Goal: Check status: Check status

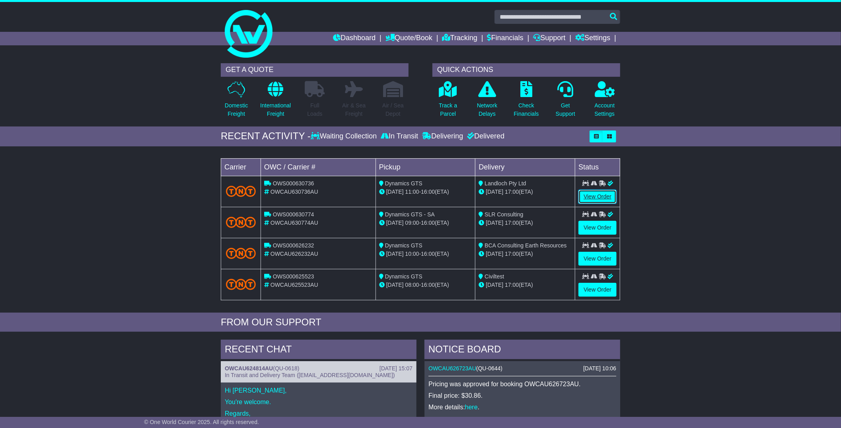
click at [592, 195] on link "View Order" at bounding box center [597, 197] width 38 height 14
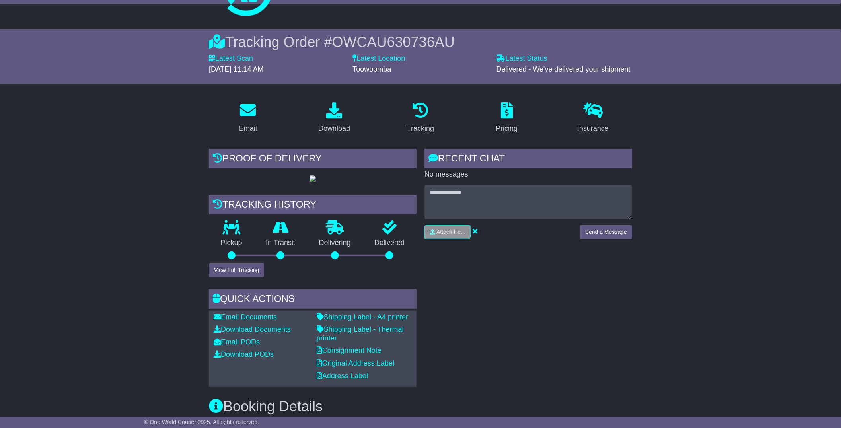
scroll to position [88, 0]
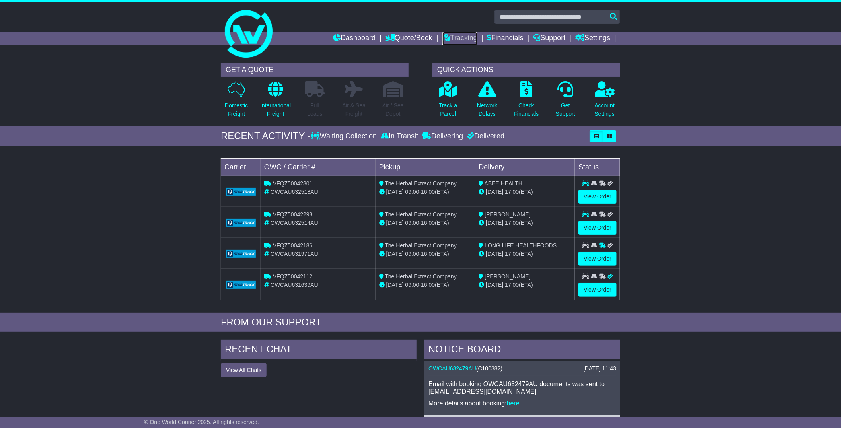
click at [447, 35] on link "Tracking" at bounding box center [459, 39] width 35 height 14
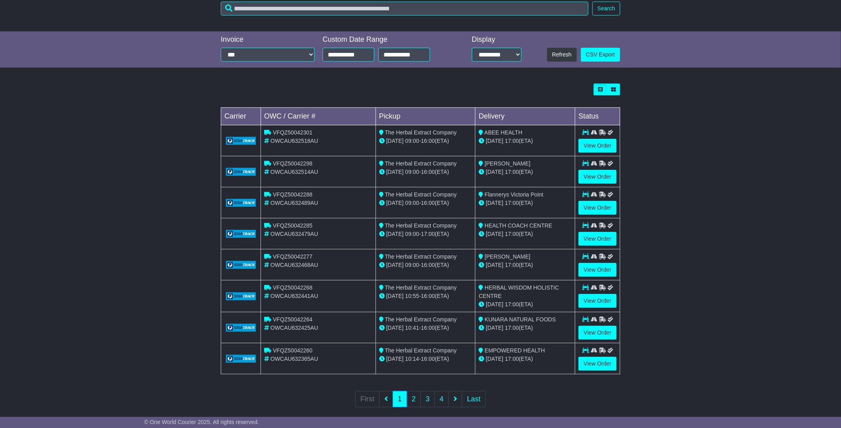
scroll to position [161, 0]
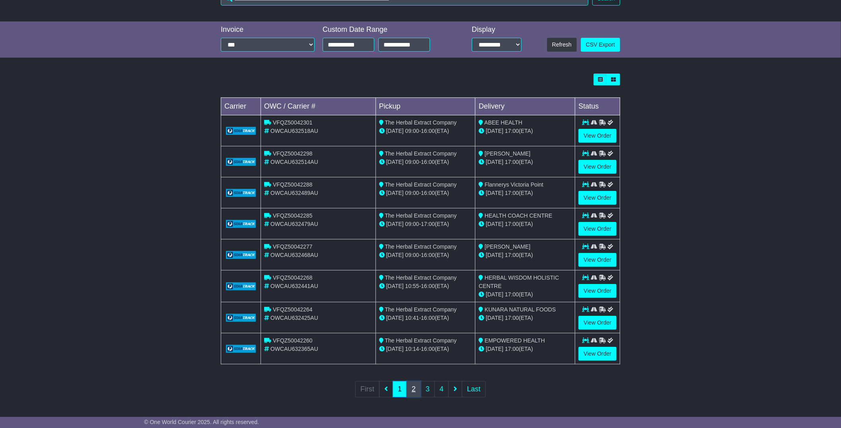
click at [408, 390] on link "2" at bounding box center [413, 389] width 14 height 16
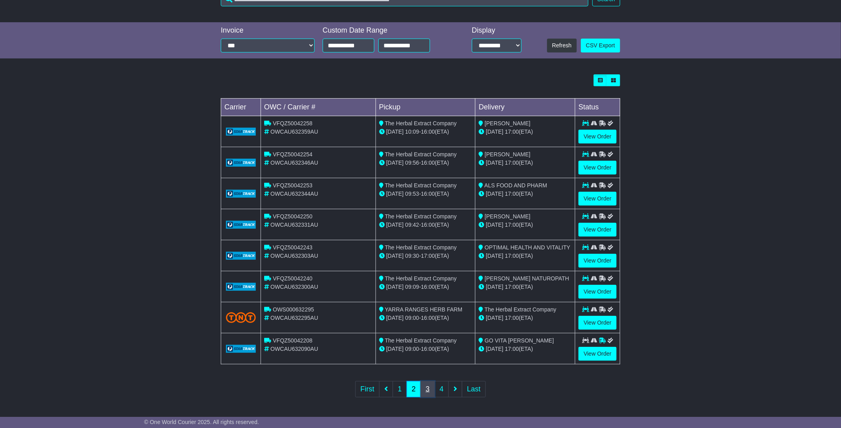
click at [427, 391] on link "3" at bounding box center [427, 389] width 14 height 16
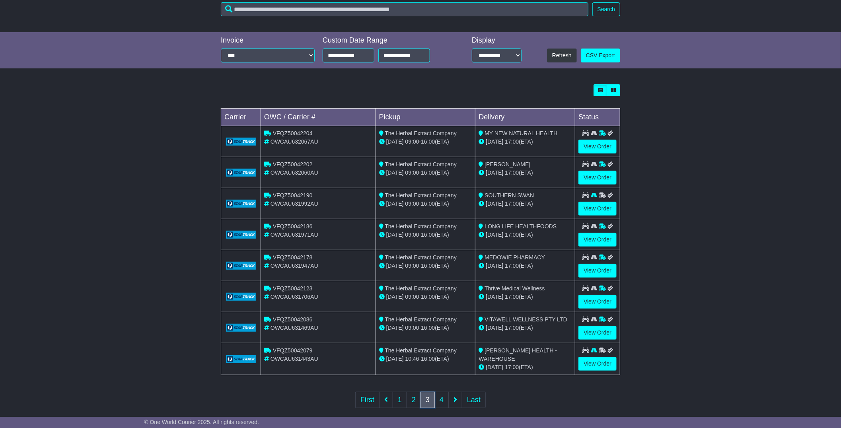
scroll to position [160, 0]
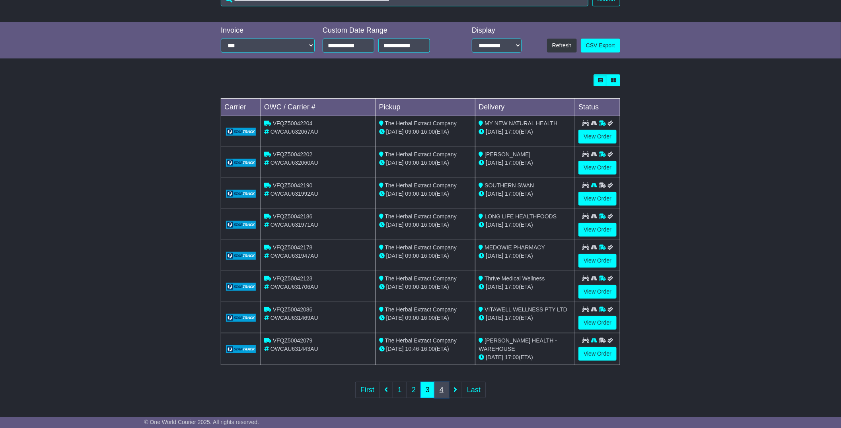
click at [439, 390] on link "4" at bounding box center [441, 390] width 14 height 16
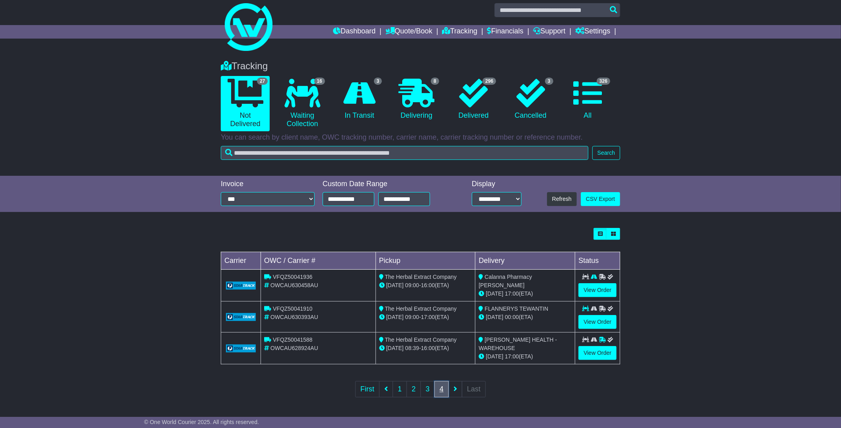
scroll to position [0, 0]
